Goal: Transaction & Acquisition: Purchase product/service

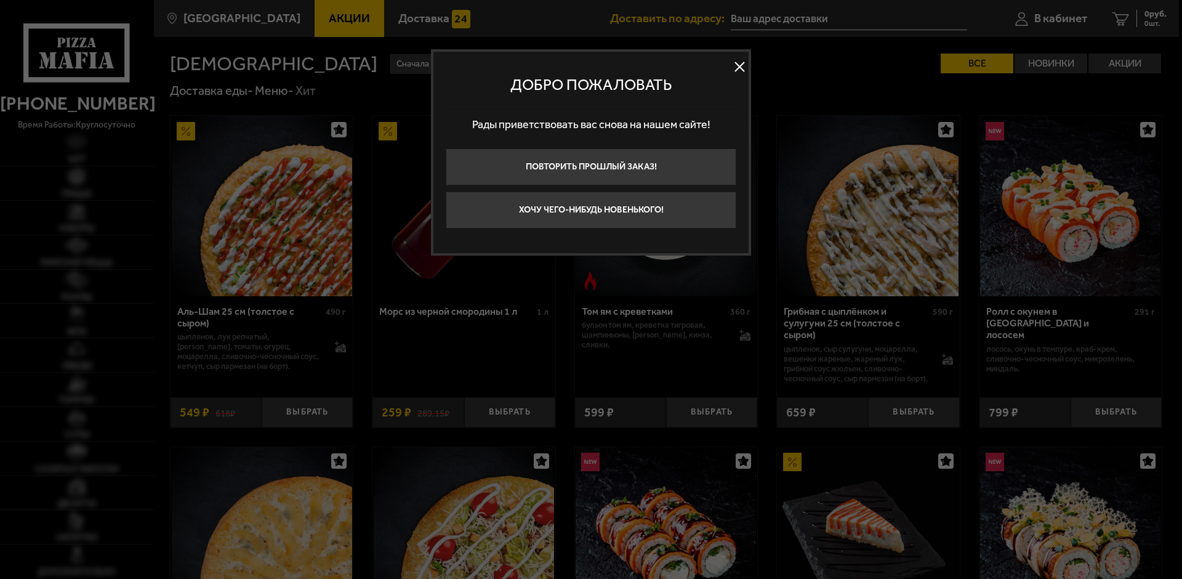
type input "[STREET_ADDRESS]"
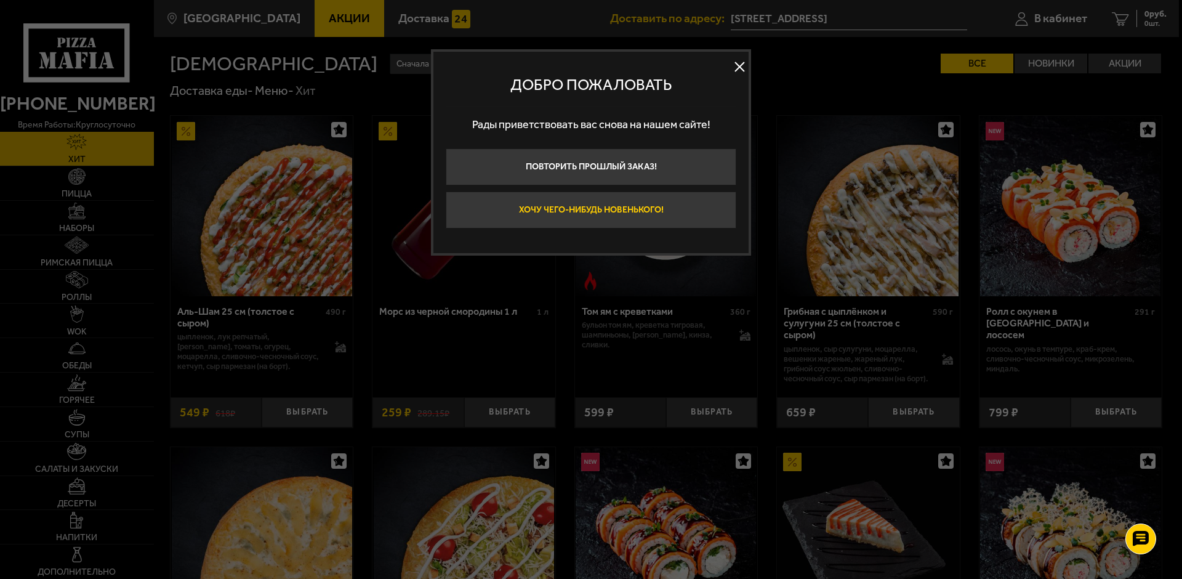
click at [679, 210] on button "Хочу чего-нибудь новенького!" at bounding box center [591, 209] width 290 height 37
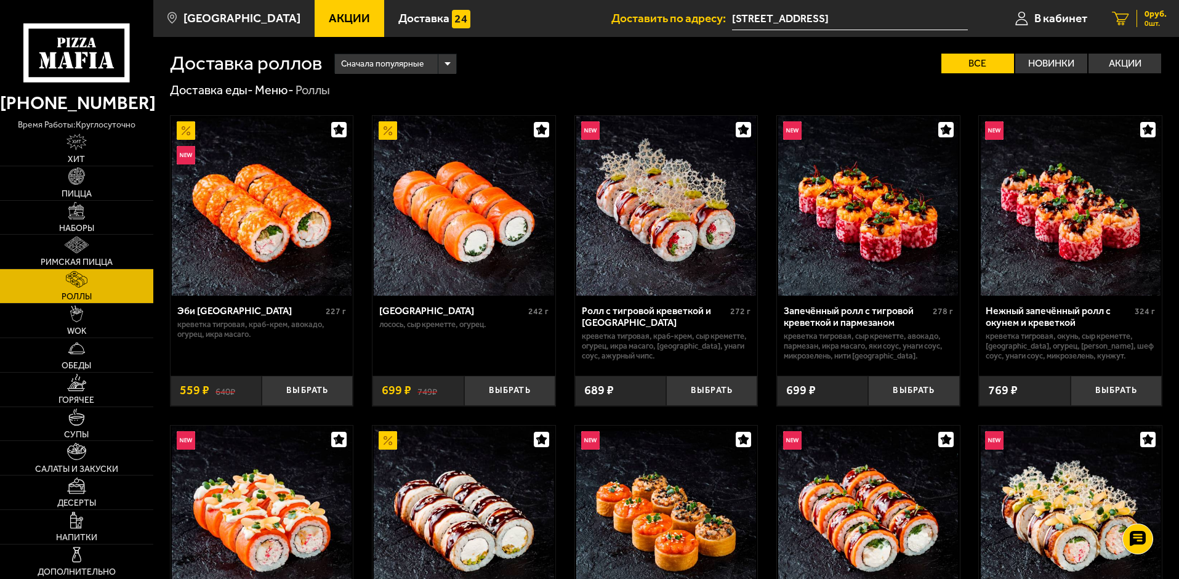
click at [1136, 22] on div "0 руб. 0 шт." at bounding box center [1151, 18] width 30 height 17
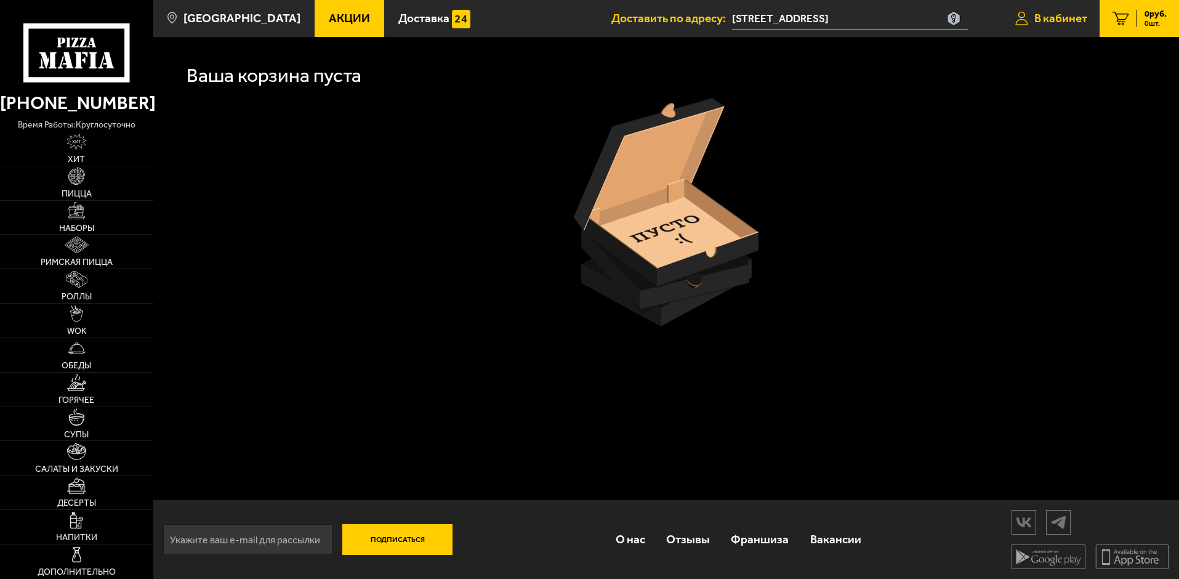
click at [1046, 22] on span "В кабинет" at bounding box center [1060, 18] width 53 height 12
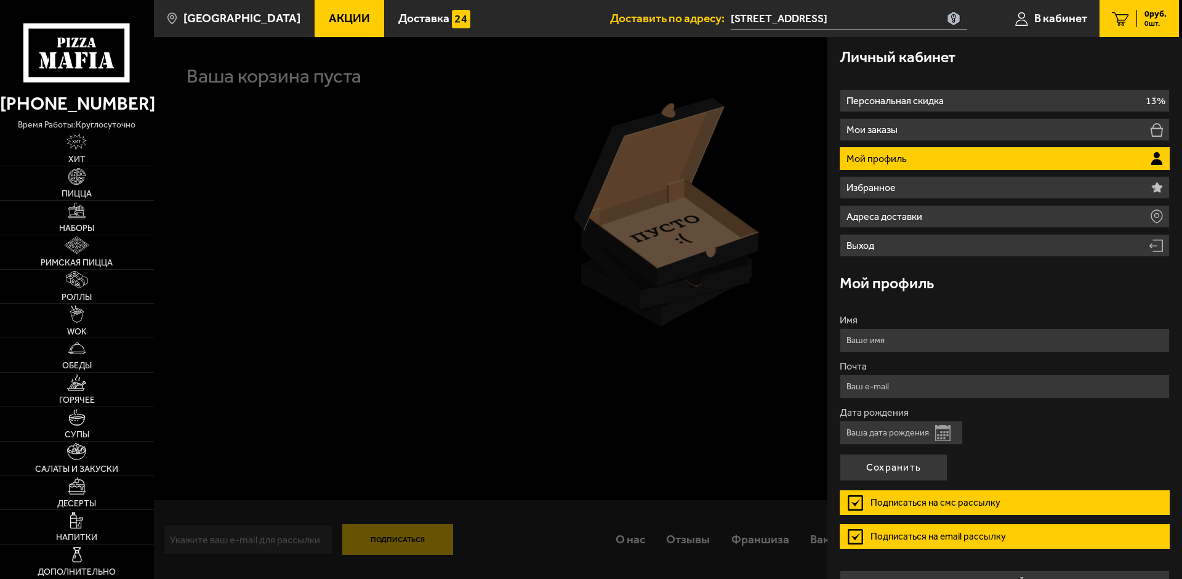
click at [870, 157] on p "Мой профиль" at bounding box center [877, 159] width 63 height 10
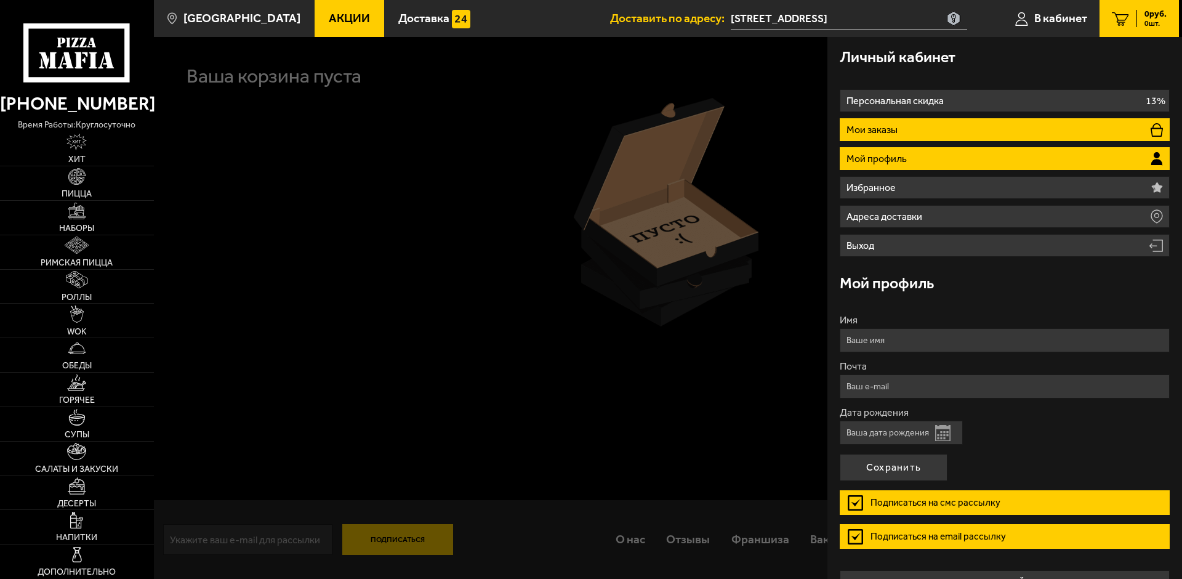
click at [926, 134] on li "Мои заказы" at bounding box center [1004, 129] width 330 height 23
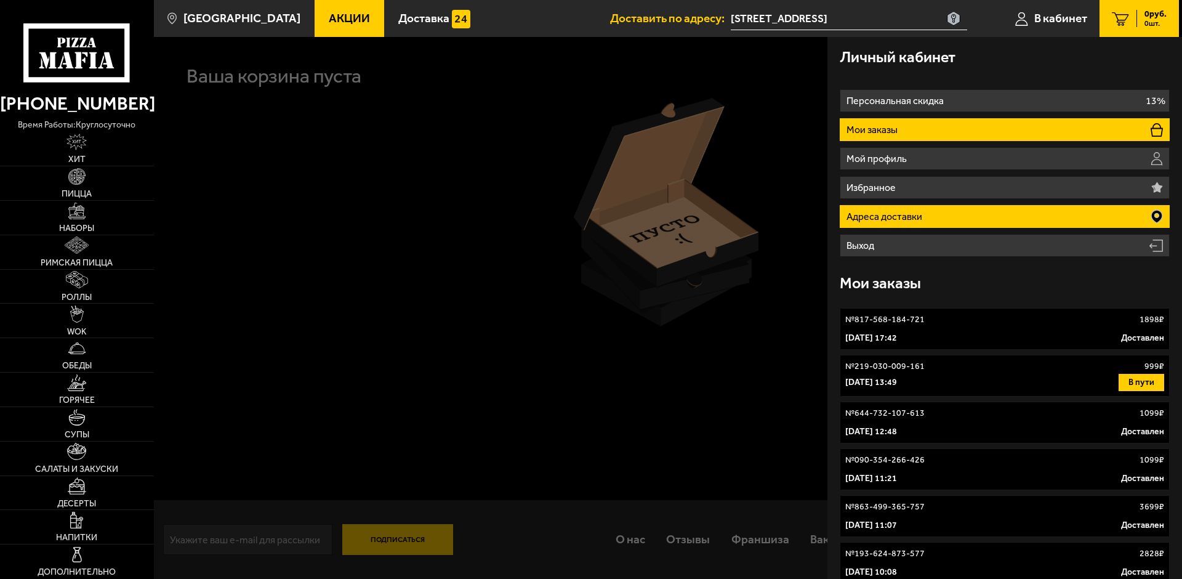
click at [915, 207] on li "Адреса доставки" at bounding box center [1004, 216] width 330 height 23
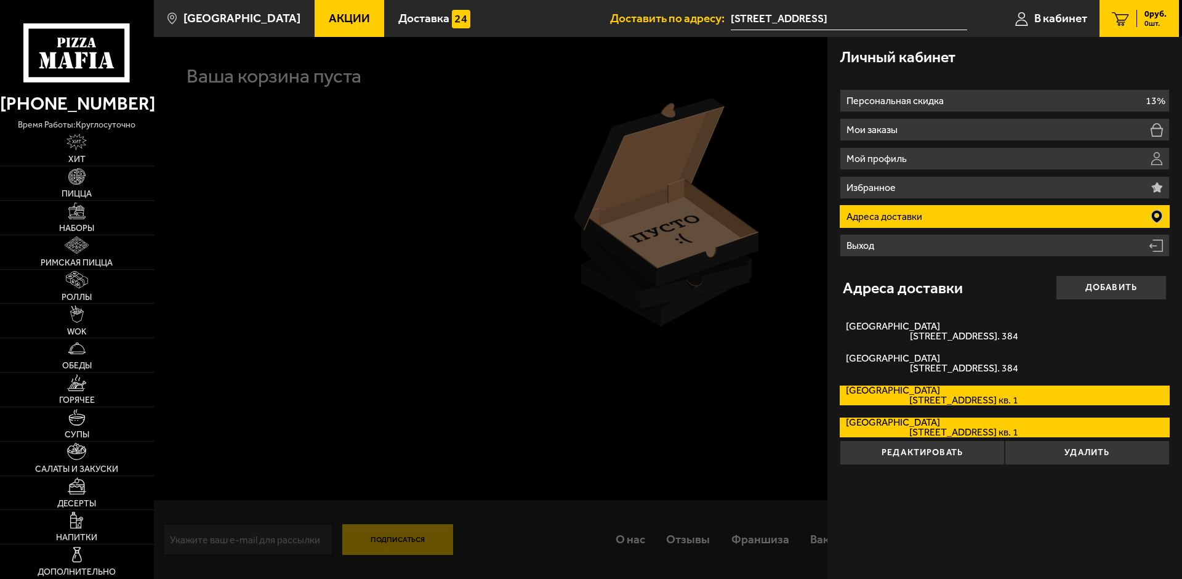
click at [911, 398] on span "[STREET_ADDRESS] кв. 1" at bounding box center [932, 400] width 172 height 10
click at [0, 0] on input "[GEOGRAPHIC_DATA][STREET_ADDRESS]. 1" at bounding box center [0, 0] width 0 height 0
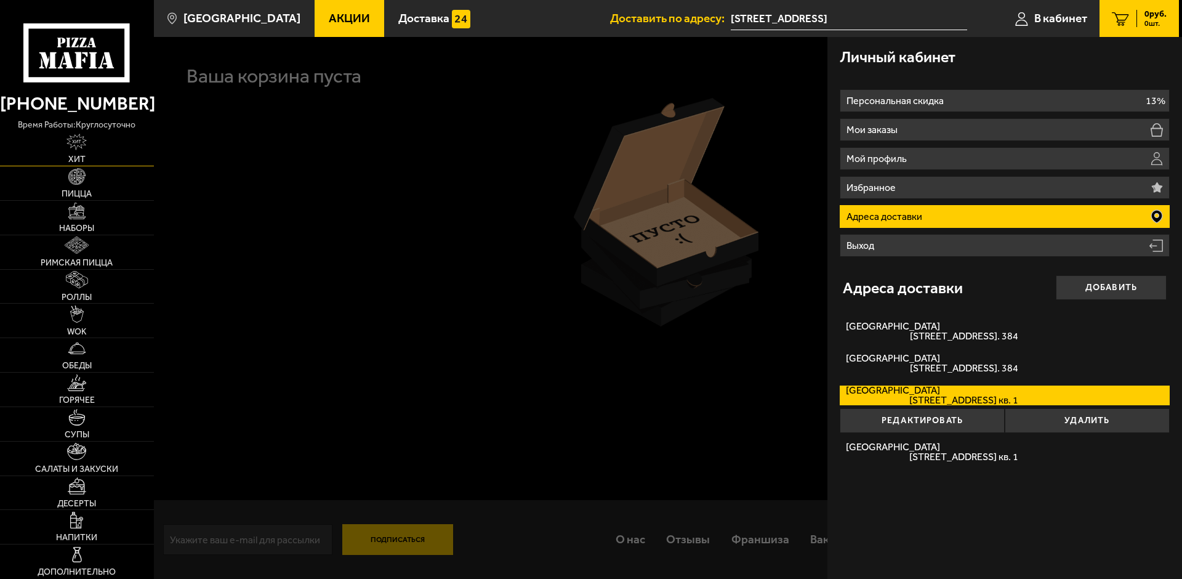
click at [87, 146] on img at bounding box center [76, 142] width 20 height 17
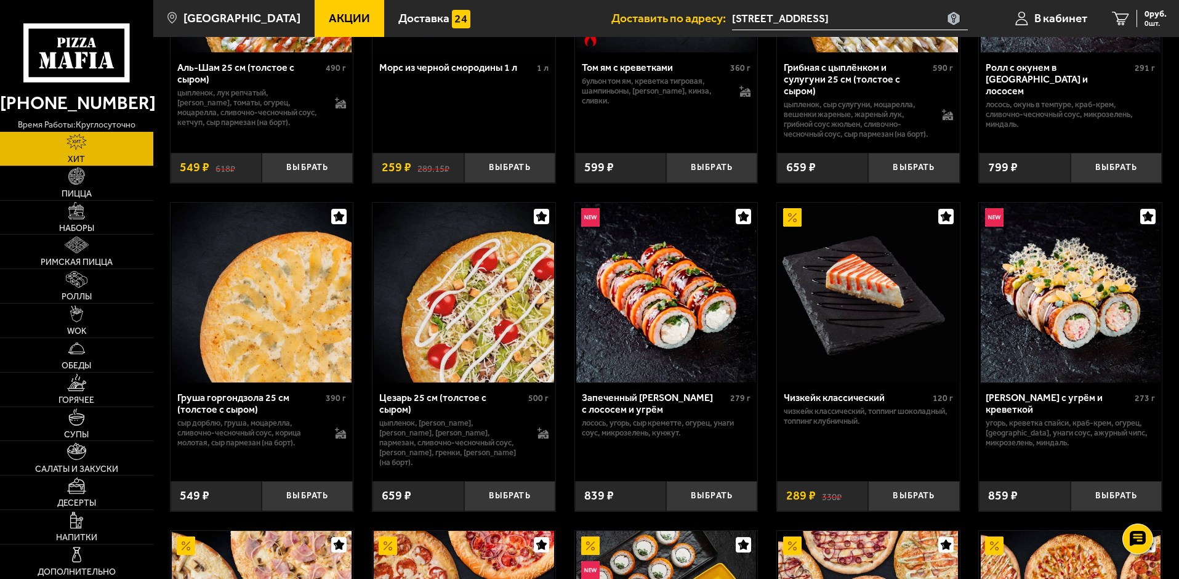
scroll to position [246, 0]
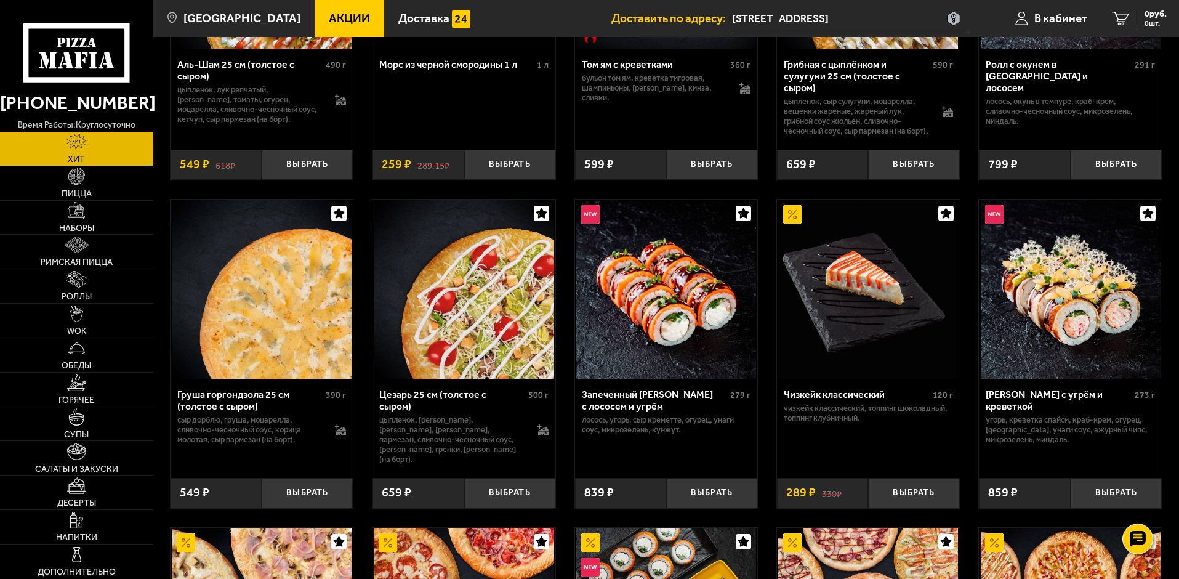
drag, startPoint x: 557, startPoint y: 473, endPoint x: 564, endPoint y: 473, distance: 6.8
click at [558, 473] on div "Аль-Шам 25 см (толстое с сыром) 490 г цыпленок, лук репчатый, салат айсберг, то…" at bounding box center [665, 351] width 1025 height 999
click at [90, 215] on link "Наборы" at bounding box center [76, 218] width 153 height 34
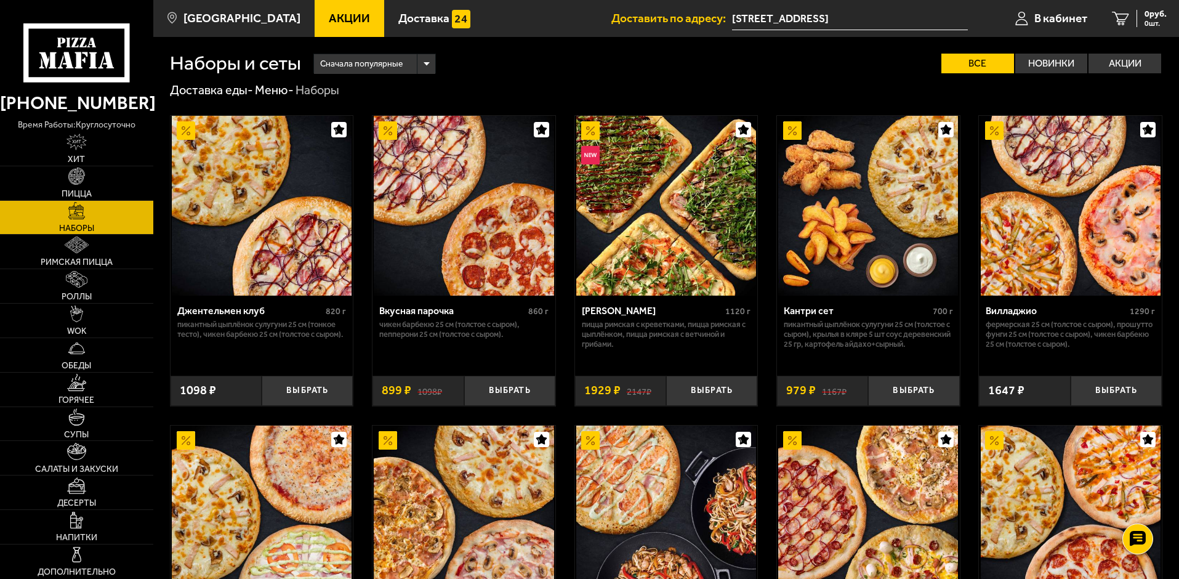
click at [302, 215] on img at bounding box center [262, 206] width 180 height 180
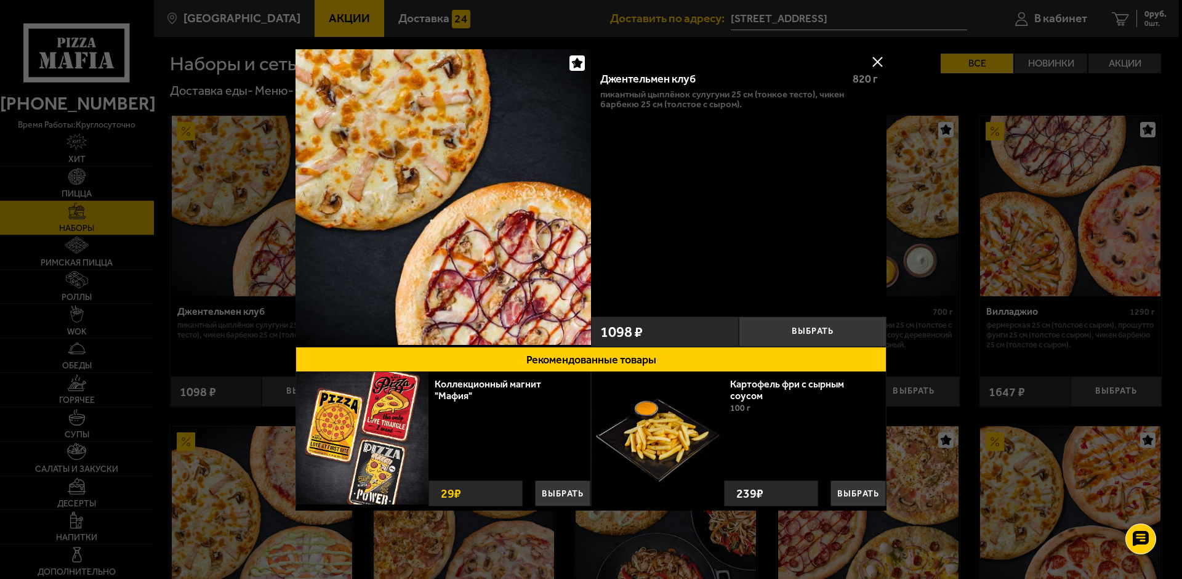
click at [878, 59] on button at bounding box center [877, 61] width 18 height 18
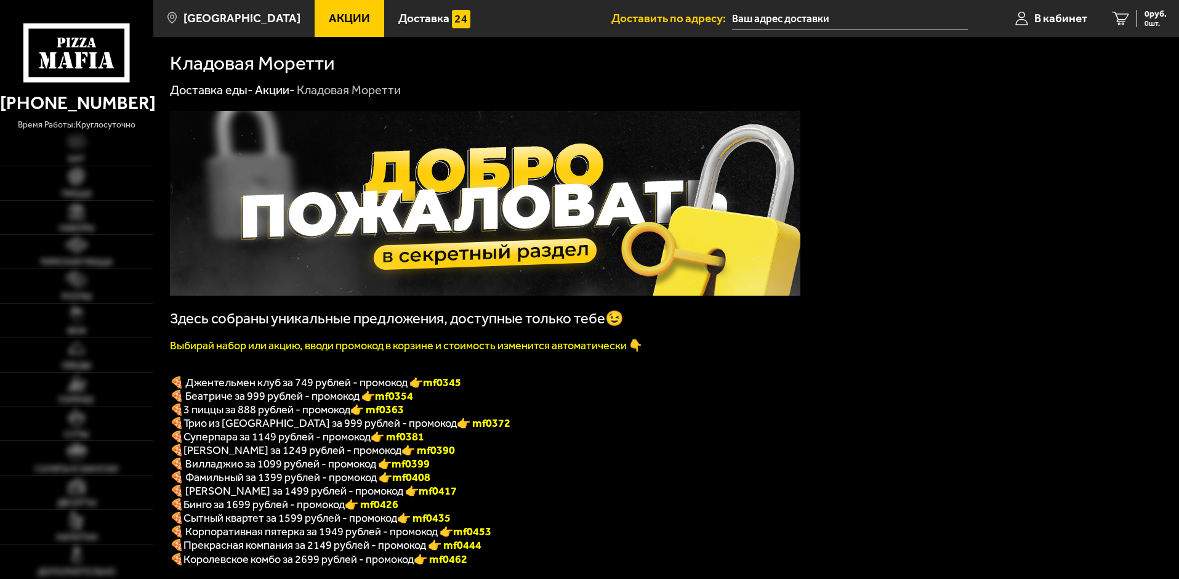
type input "[STREET_ADDRESS]"
click at [452, 384] on b "mf0345" at bounding box center [442, 382] width 38 height 14
copy b "mf0345"
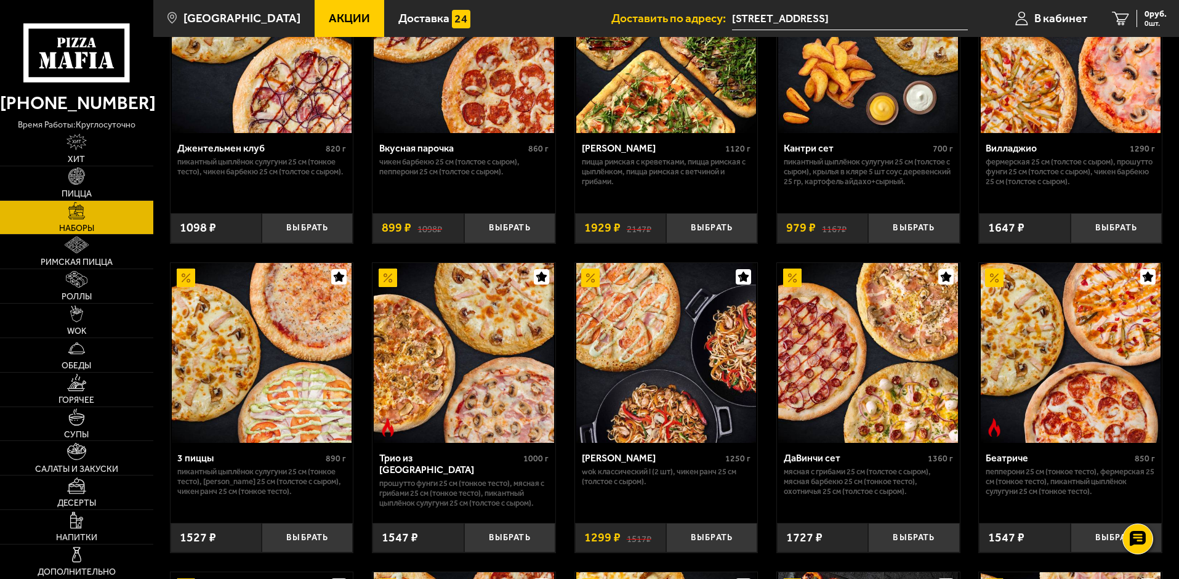
scroll to position [185, 0]
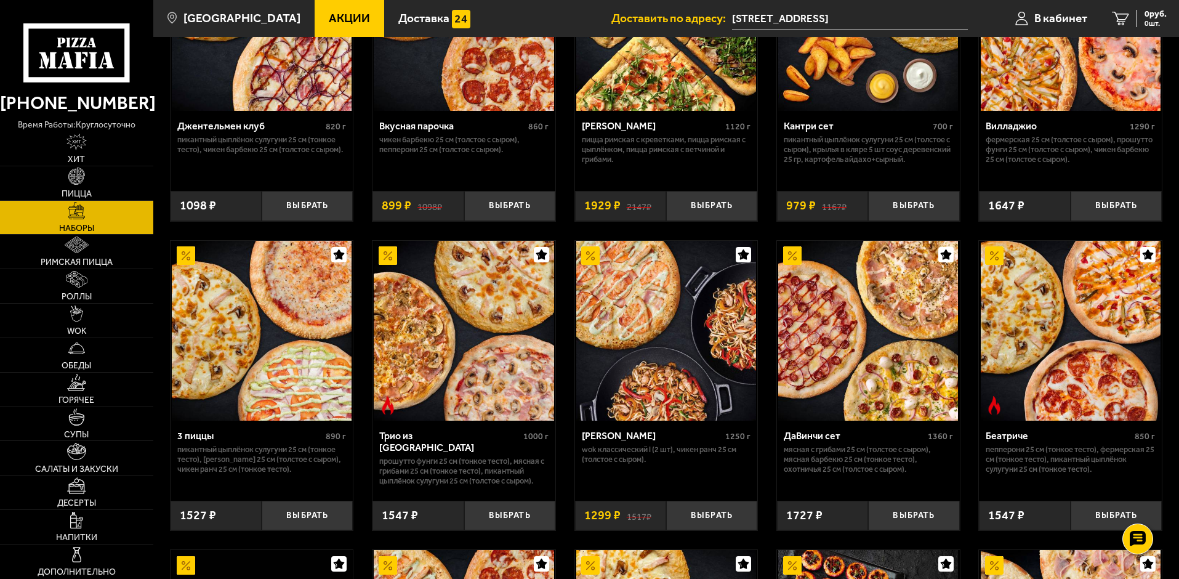
click at [582, 179] on div "Мама Миа 1120 г Пицца Римская с креветками, Пицца Римская с цыплёнком, Пицца Ри…" at bounding box center [666, 146] width 183 height 71
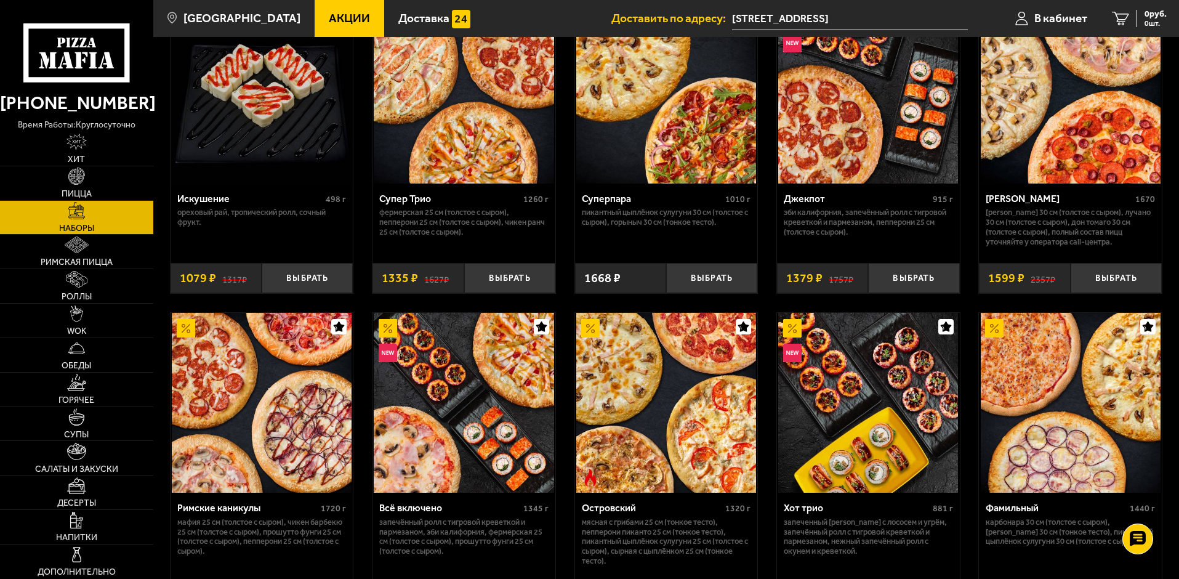
scroll to position [739, 0]
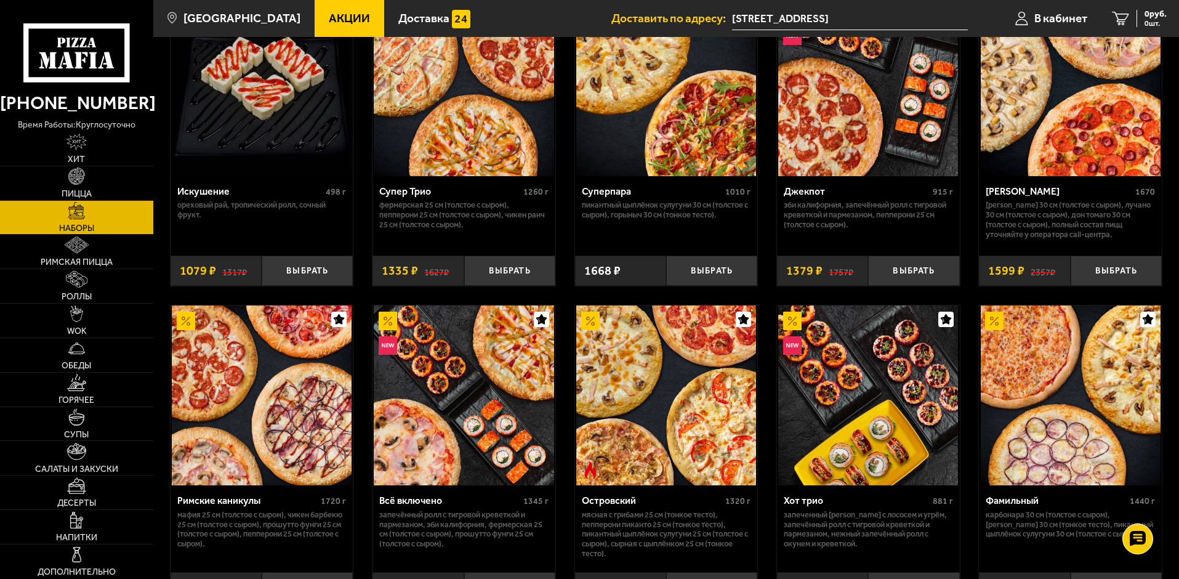
click at [483, 247] on div "Супер Трио 1260 г Фермерская 25 см (толстое с сыром), Пепперони 25 см (толстое …" at bounding box center [463, 211] width 183 height 71
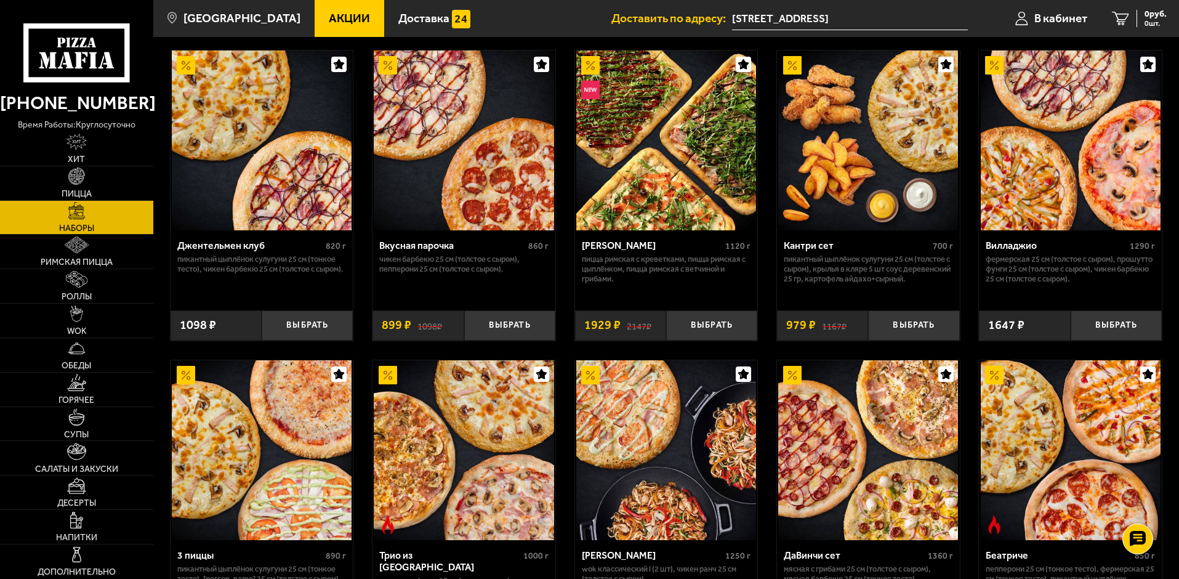
scroll to position [0, 0]
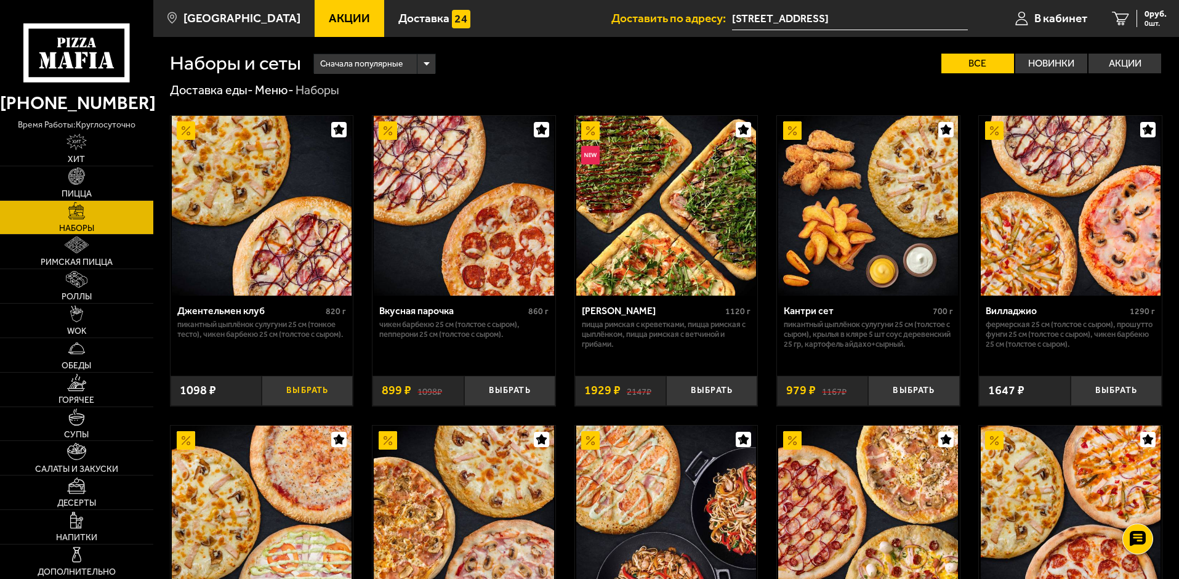
click at [290, 391] on button "Выбрать" at bounding box center [307, 390] width 91 height 30
click at [1044, 18] on span "В кабинет" at bounding box center [1045, 18] width 53 height 12
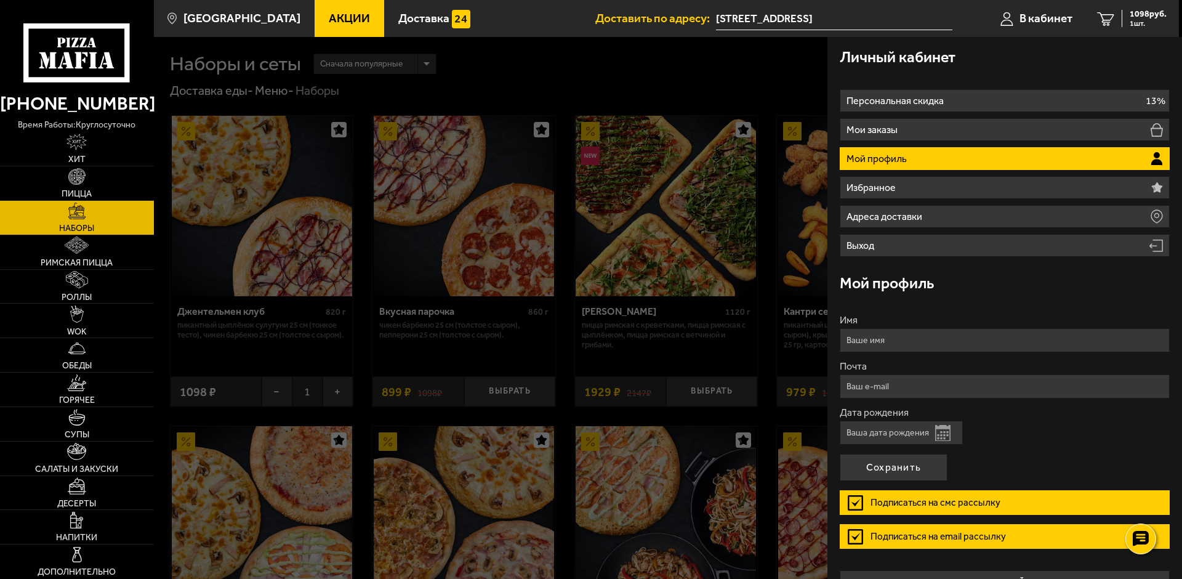
click at [701, 80] on div at bounding box center [745, 326] width 1182 height 579
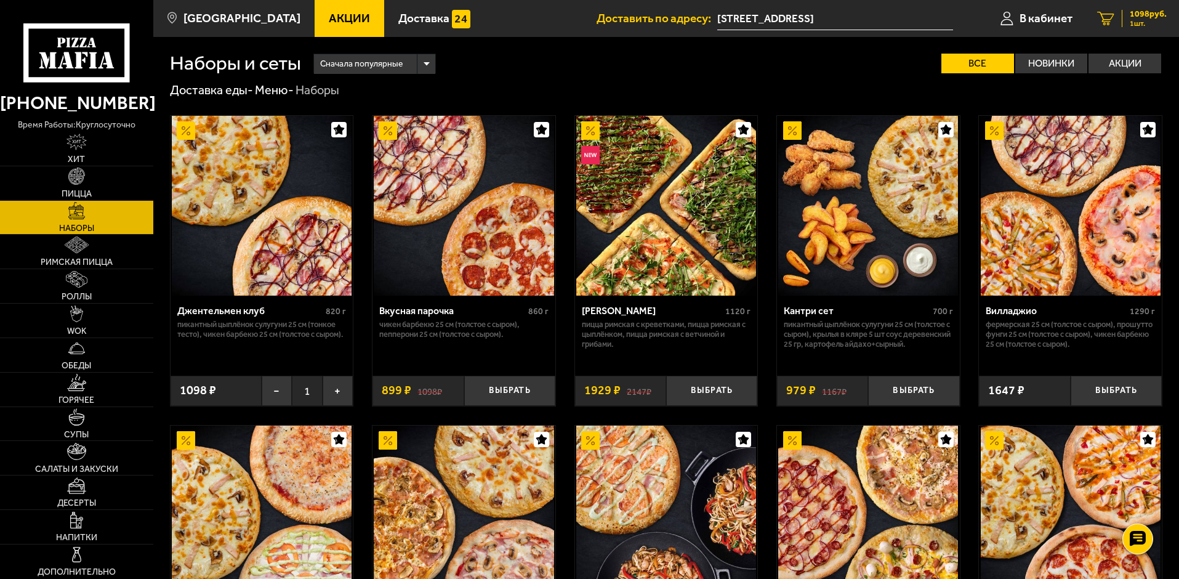
click at [1090, 17] on link "1 1098 руб. 1 шт." at bounding box center [1131, 18] width 94 height 37
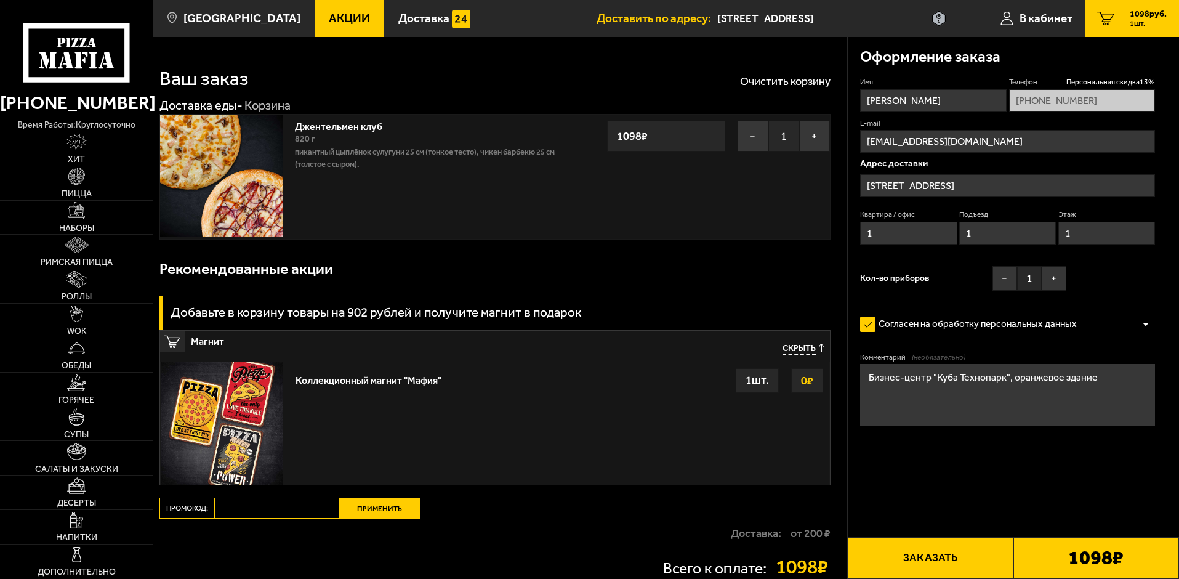
type input "Кубинская улица, 76к7с1"
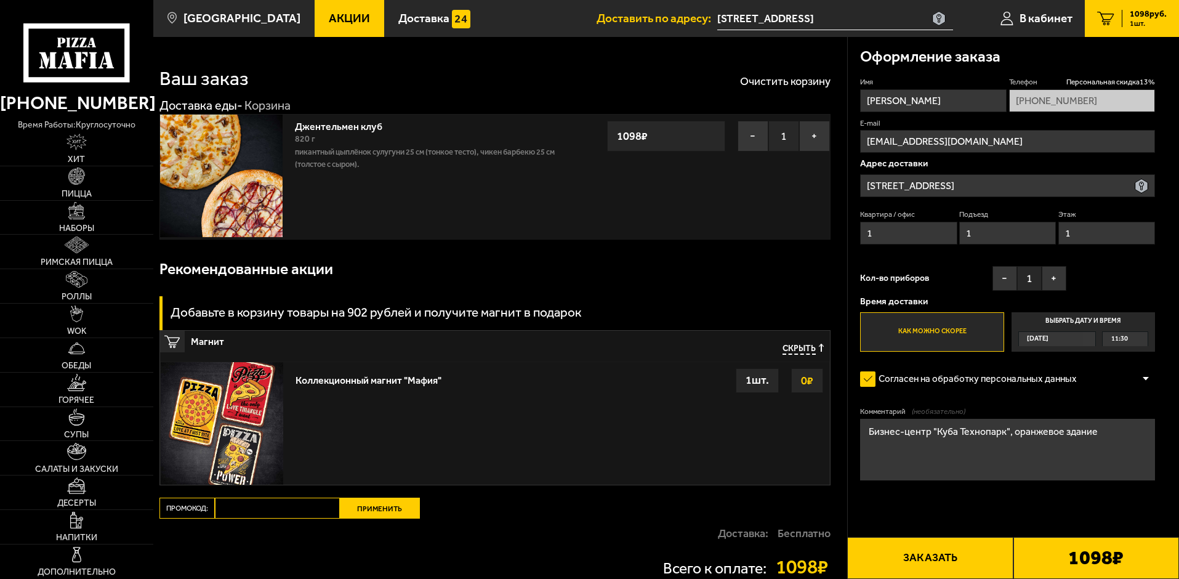
drag, startPoint x: 246, startPoint y: 513, endPoint x: 263, endPoint y: 511, distance: 17.3
click at [247, 513] on input "Промокод:" at bounding box center [277, 507] width 125 height 21
paste input "mf0345"
type input "mf0345"
click at [392, 508] on button "Применить" at bounding box center [380, 507] width 80 height 21
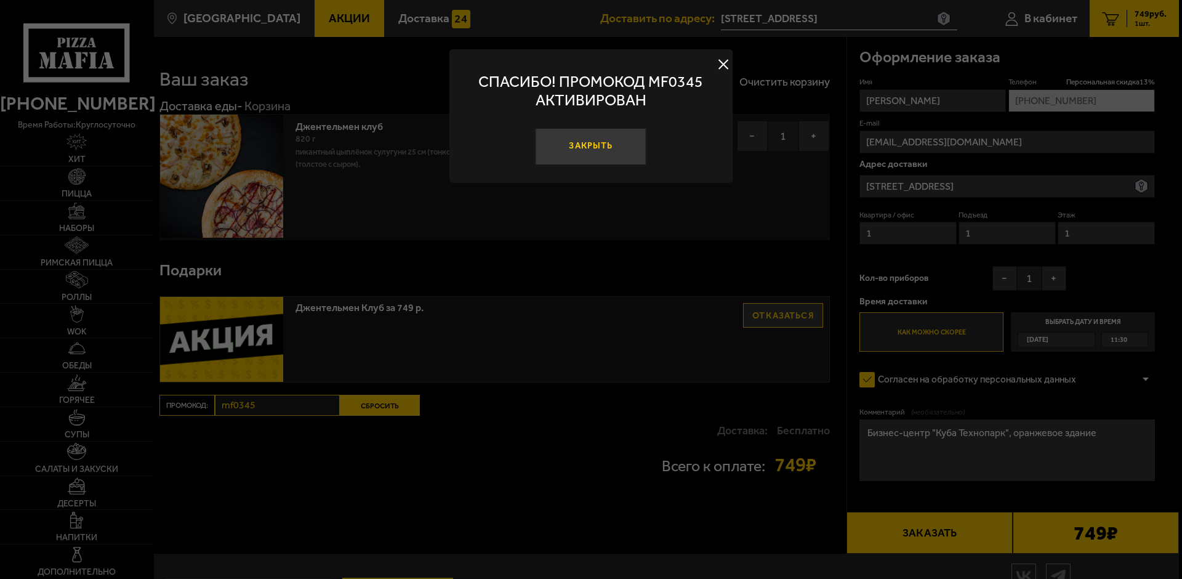
click at [601, 140] on button "Закрыть" at bounding box center [590, 146] width 111 height 37
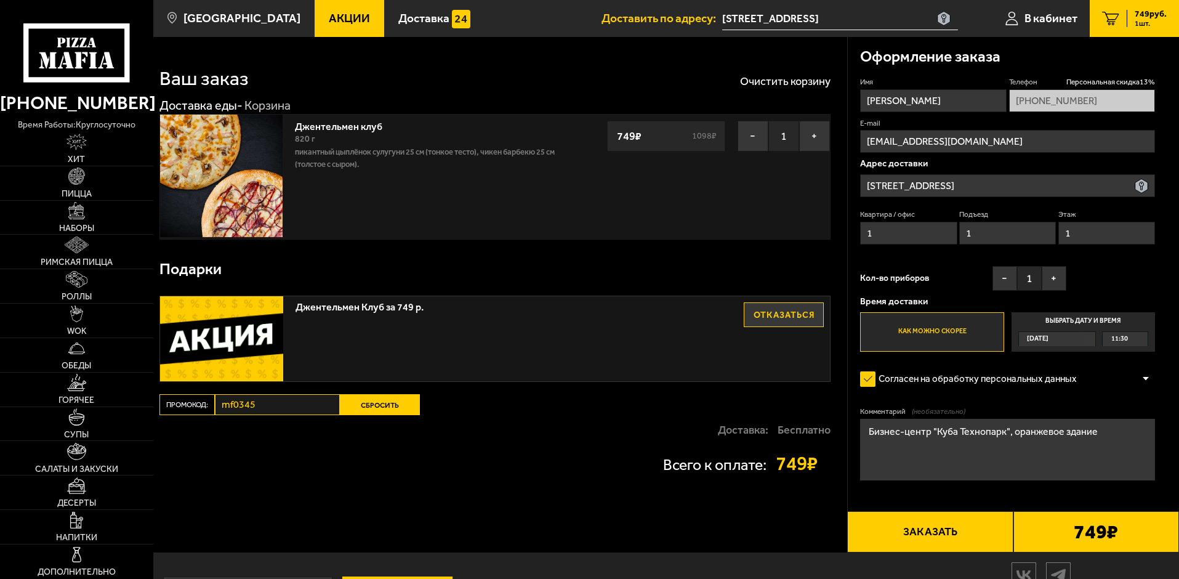
click at [486, 258] on div "Подарки" at bounding box center [494, 269] width 671 height 40
click at [1140, 18] on span "749 руб." at bounding box center [1150, 14] width 32 height 9
click at [761, 127] on button "−" at bounding box center [752, 136] width 31 height 31
